Goal: Navigation & Orientation: Find specific page/section

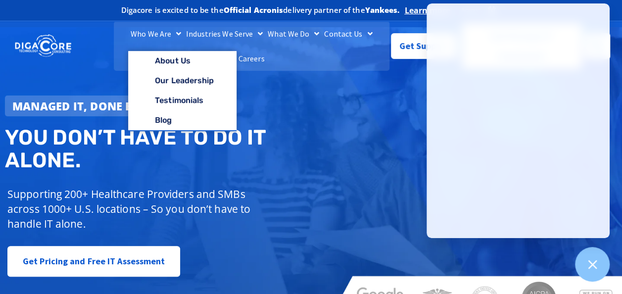
click at [166, 58] on div "Who We Are About Us Our Leadership Testimonials Blog Industries We Serve Health…" at bounding box center [311, 45] width 602 height 49
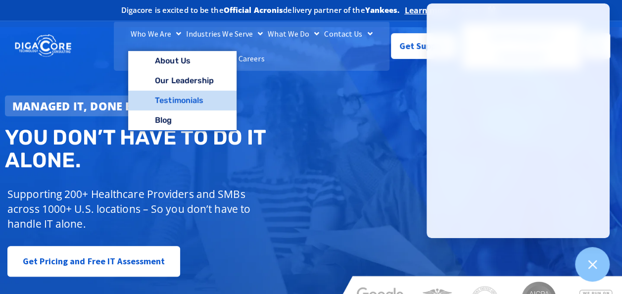
click at [141, 109] on link "Testimonials" at bounding box center [182, 101] width 108 height 20
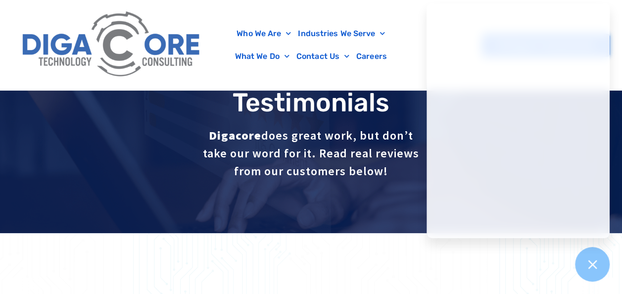
scroll to position [17, 0]
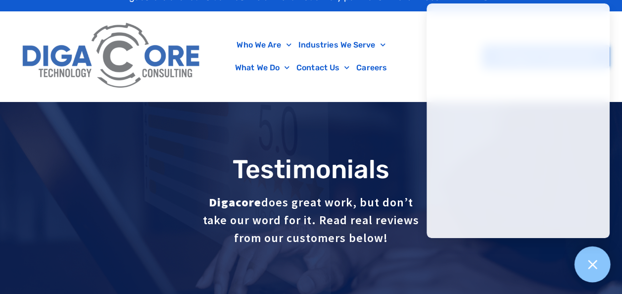
click at [591, 259] on icon at bounding box center [592, 264] width 13 height 13
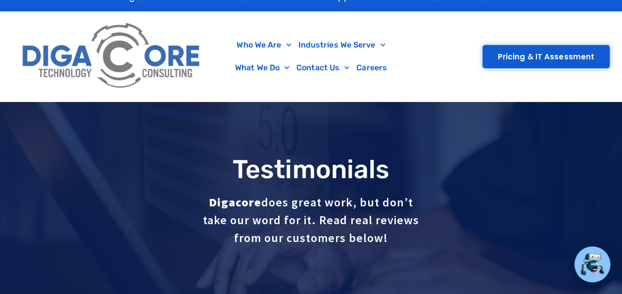
click at [225, 149] on div "Testimonials Digacore does great work, but don’t take our word for it. Read rea…" at bounding box center [311, 201] width 622 height 198
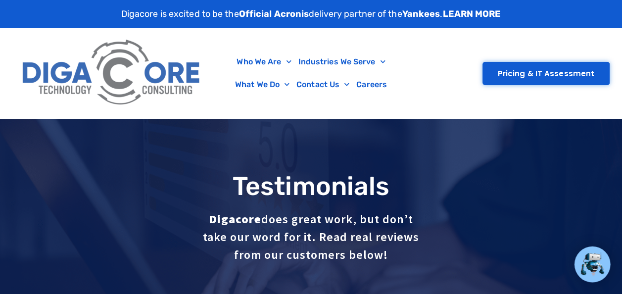
click at [143, 66] on img at bounding box center [111, 73] width 189 height 80
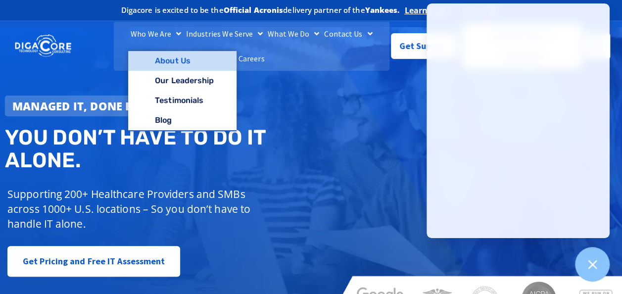
click at [156, 71] on link "About Us" at bounding box center [182, 61] width 108 height 20
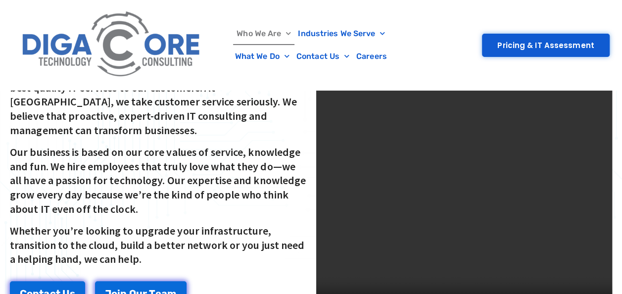
scroll to position [320, 0]
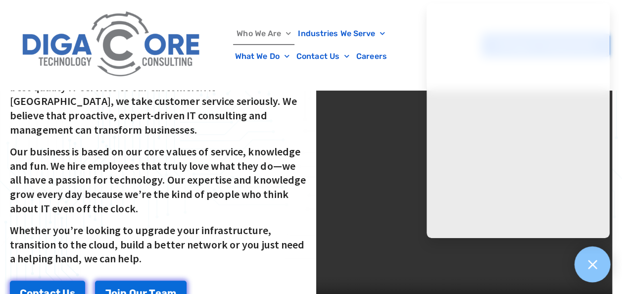
click at [593, 266] on icon at bounding box center [592, 264] width 13 height 13
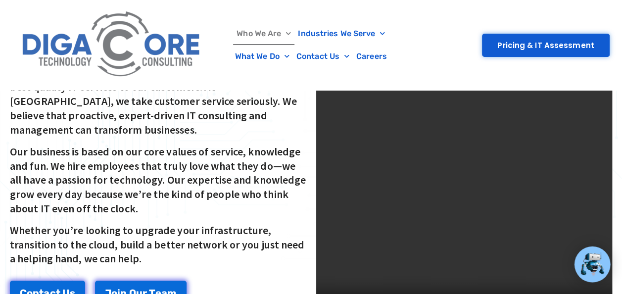
click at [401, 212] on video at bounding box center [464, 180] width 296 height 296
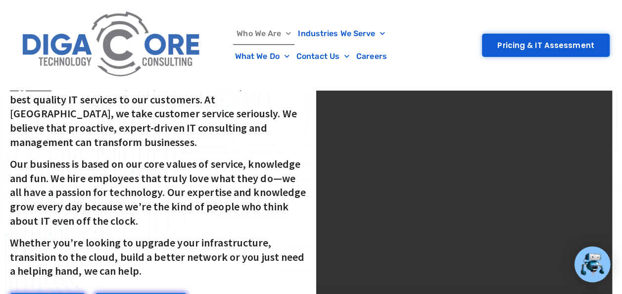
scroll to position [339, 0]
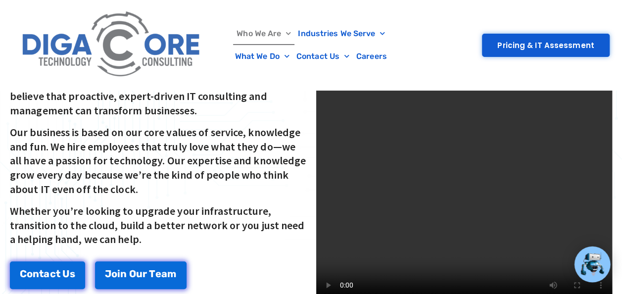
click at [413, 220] on video at bounding box center [464, 160] width 296 height 296
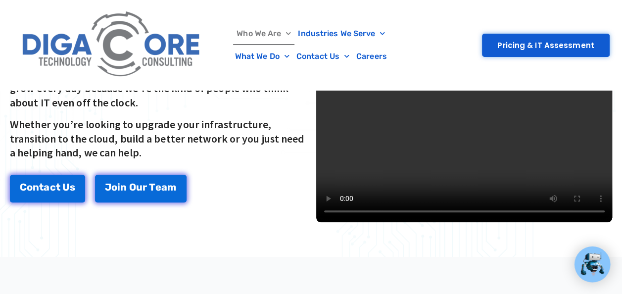
scroll to position [425, 0]
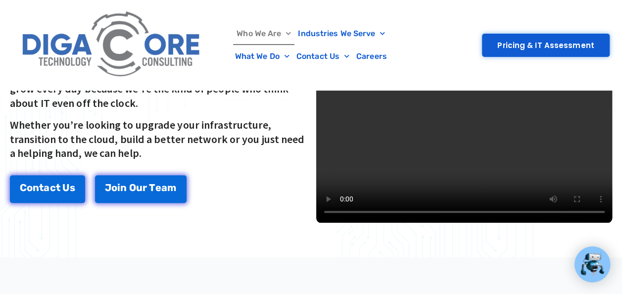
click at [556, 245] on section "About Digacore Digacore was founded in 2016 with a mission to provide the best …" at bounding box center [311, 75] width 622 height 366
